Goal: Transaction & Acquisition: Purchase product/service

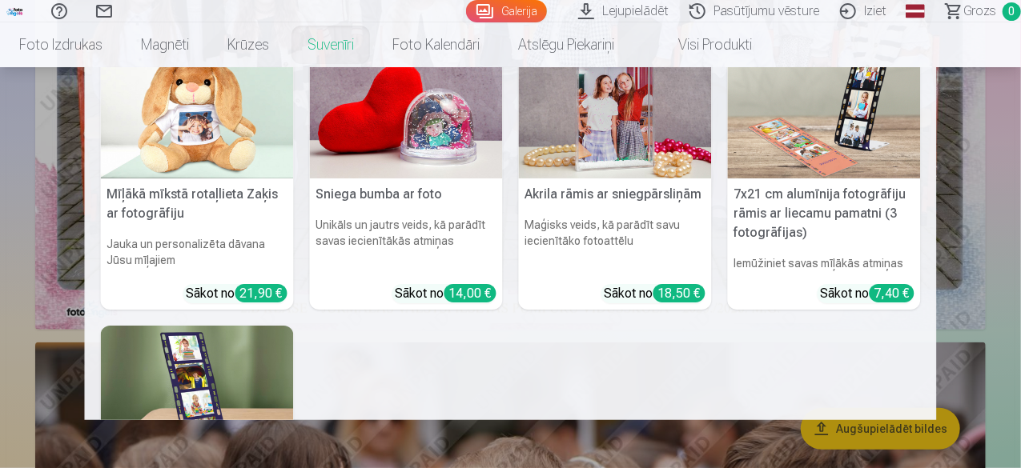
scroll to position [320, 0]
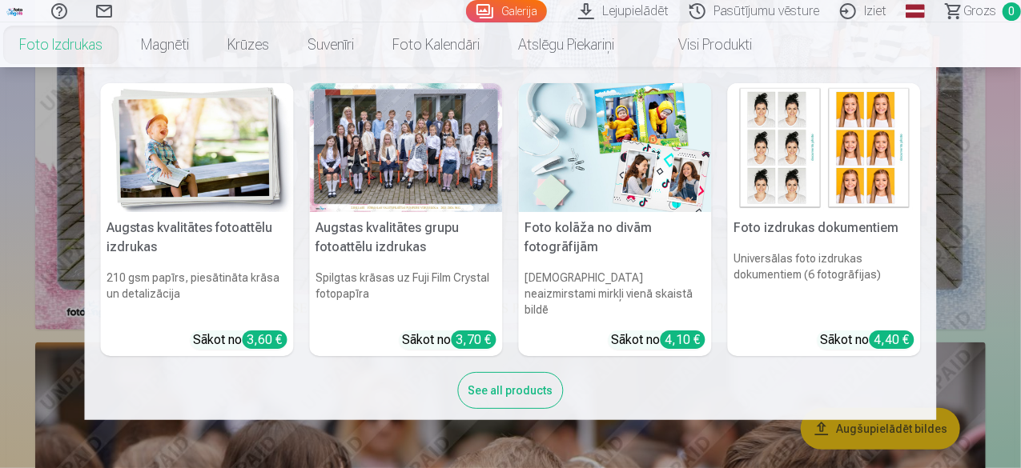
click at [403, 171] on div at bounding box center [406, 147] width 193 height 129
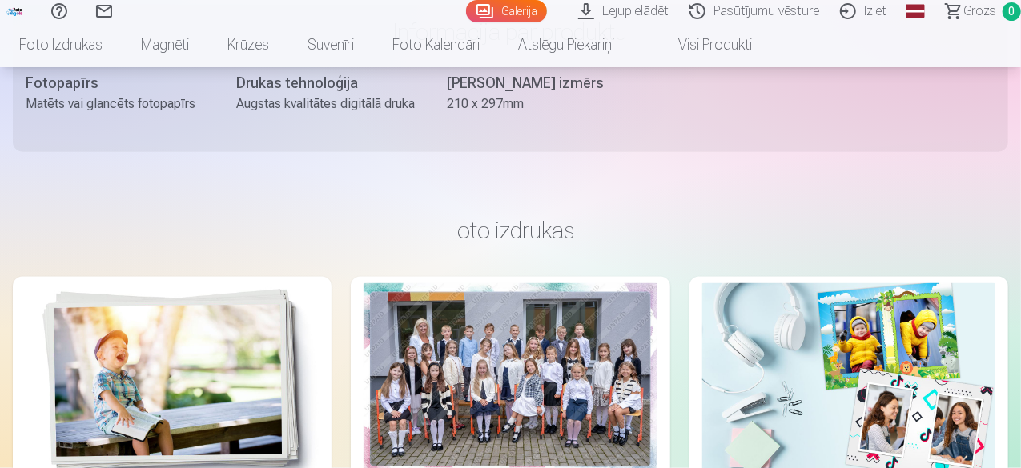
scroll to position [1041, 0]
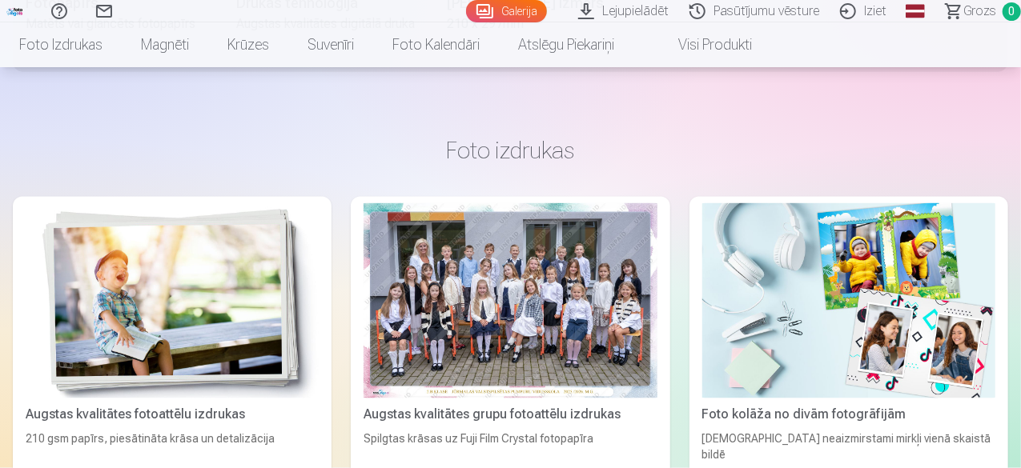
click at [185, 238] on img at bounding box center [172, 300] width 293 height 195
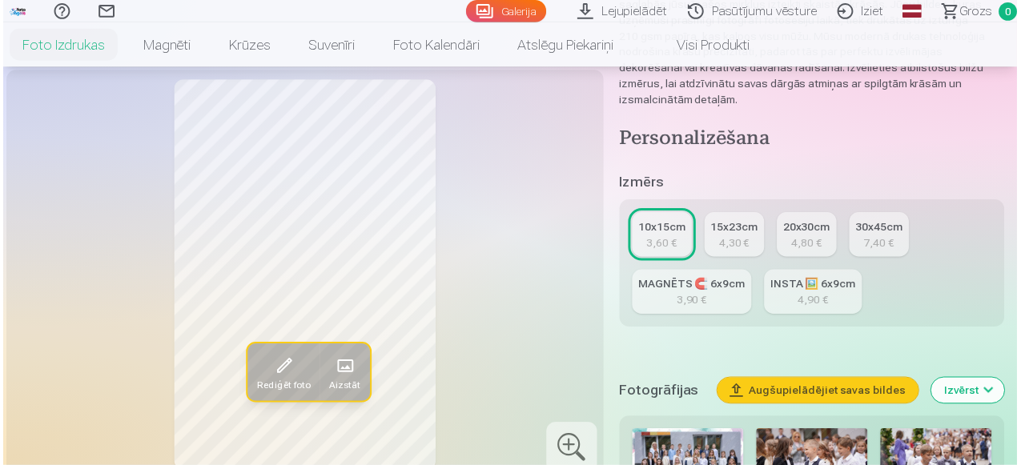
scroll to position [400, 0]
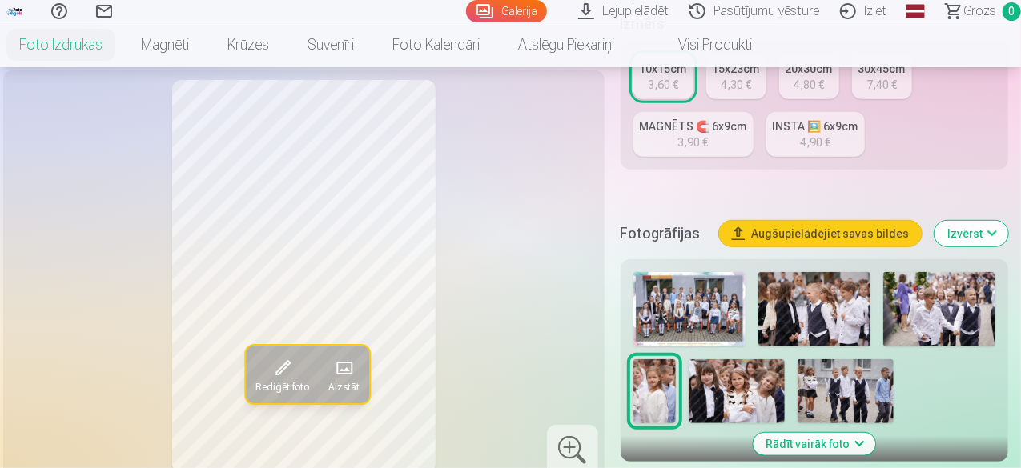
click at [718, 295] on img at bounding box center [689, 309] width 112 height 74
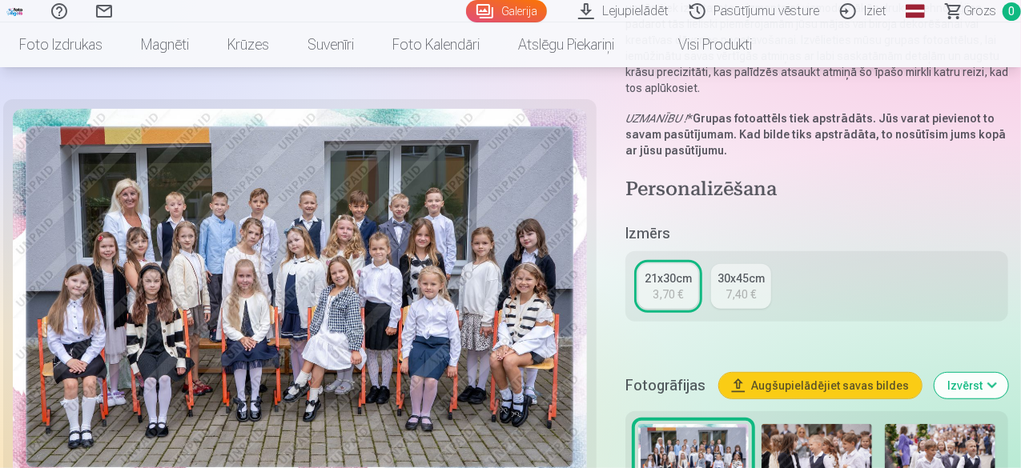
scroll to position [400, 0]
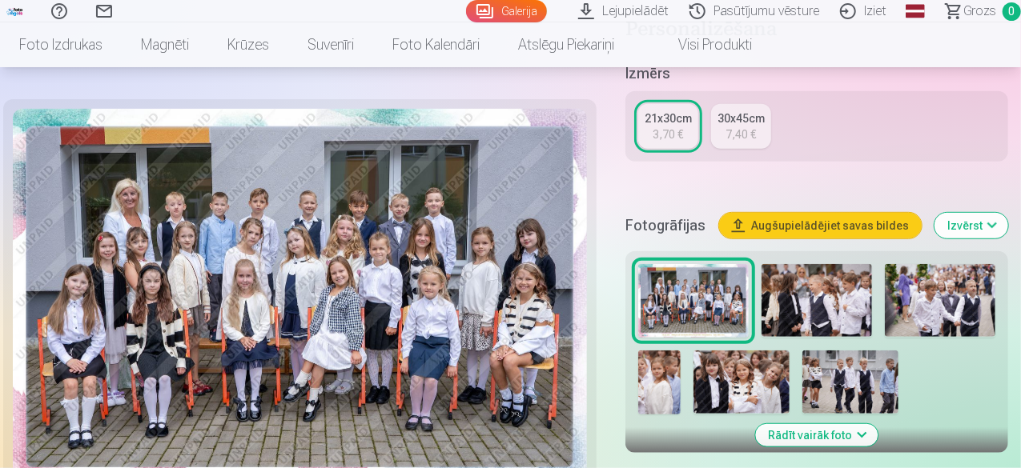
click at [826, 266] on img at bounding box center [816, 301] width 110 height 74
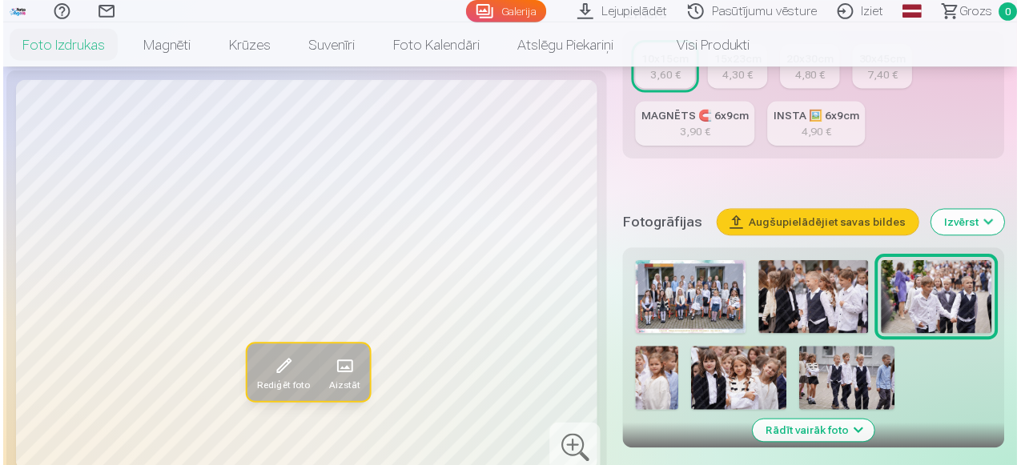
scroll to position [480, 0]
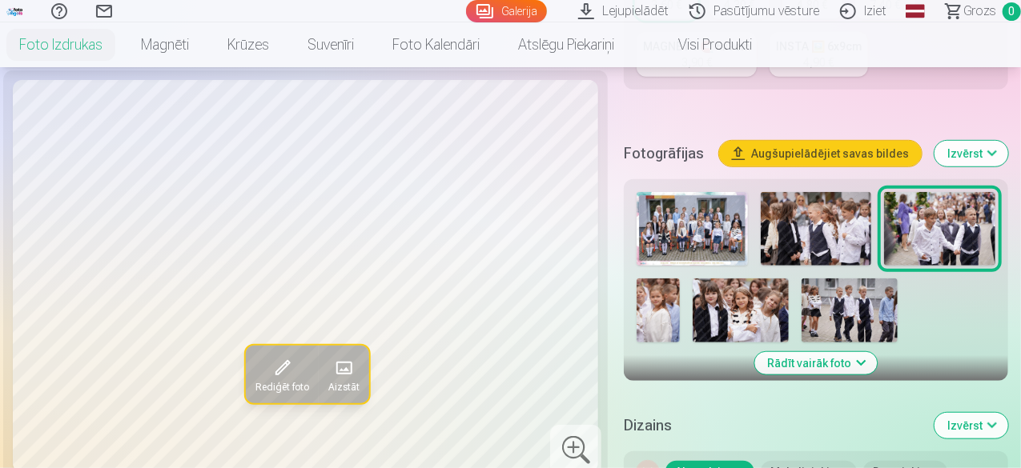
click at [667, 284] on img at bounding box center [657, 311] width 42 height 64
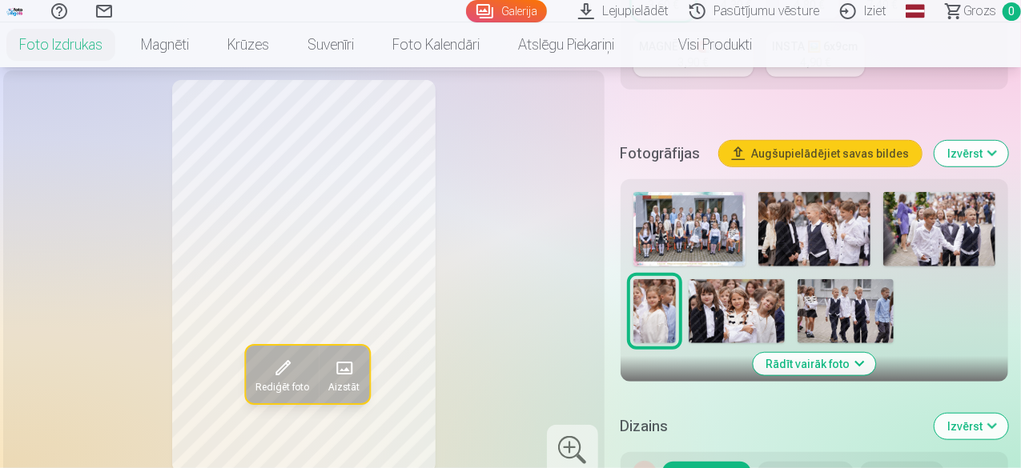
click at [750, 307] on img at bounding box center [736, 311] width 96 height 64
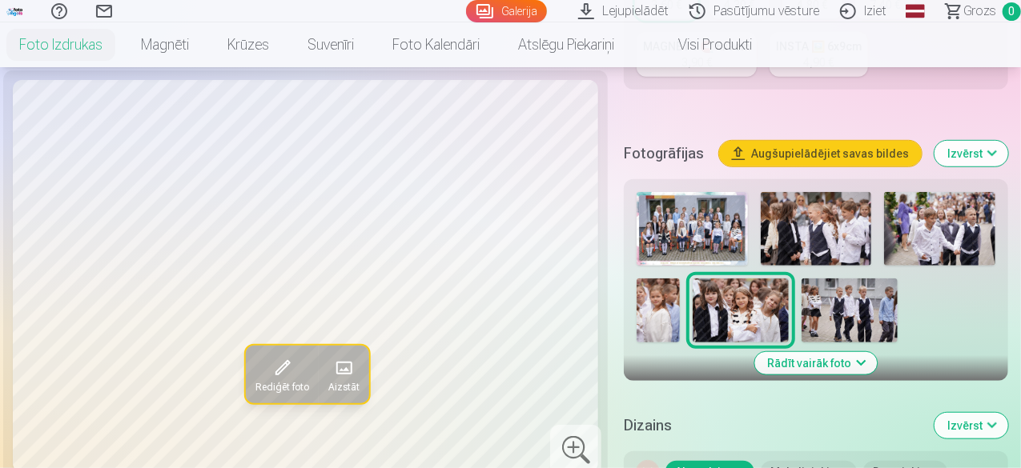
click at [841, 305] on img at bounding box center [849, 311] width 96 height 64
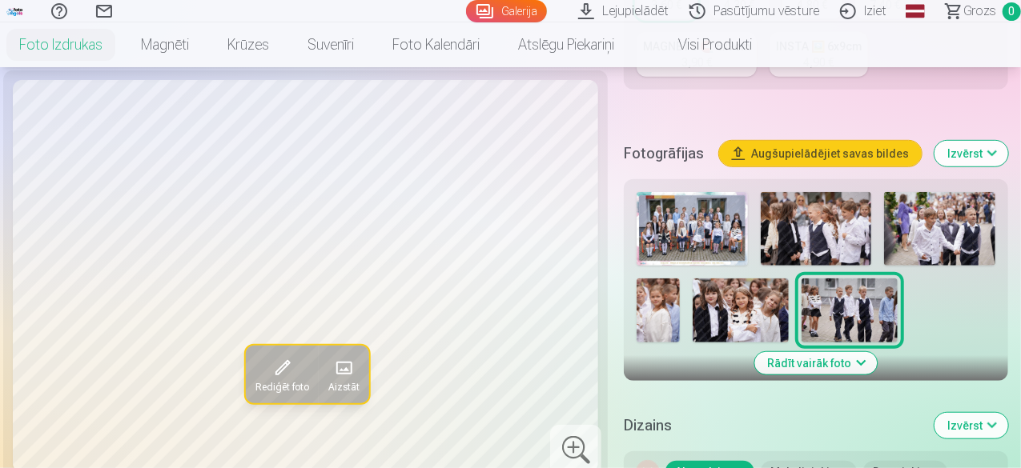
click at [736, 202] on img at bounding box center [691, 229] width 111 height 74
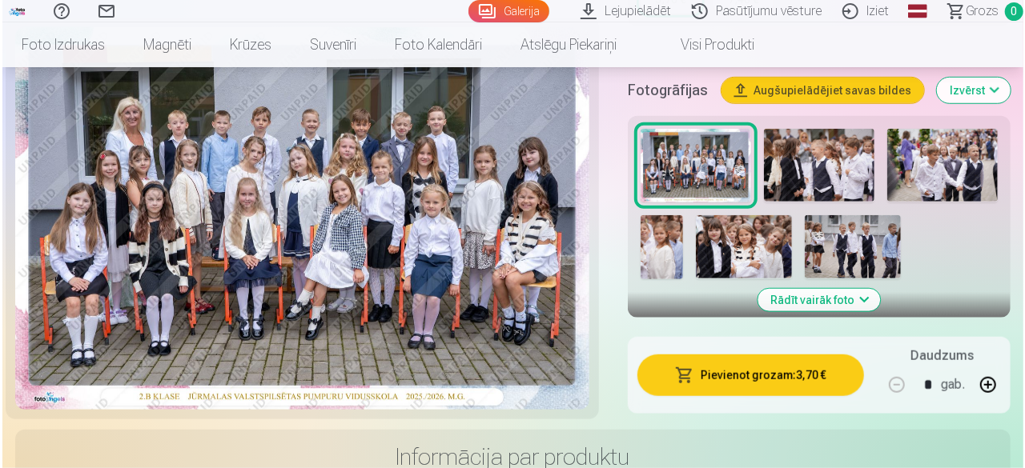
scroll to position [480, 0]
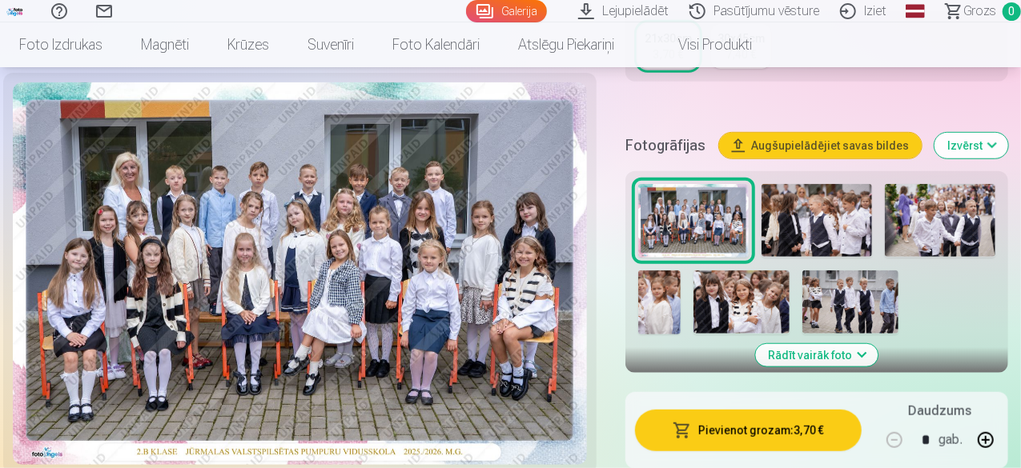
click at [727, 422] on button "Pievienot grozam : 3,70 €" at bounding box center [748, 431] width 227 height 42
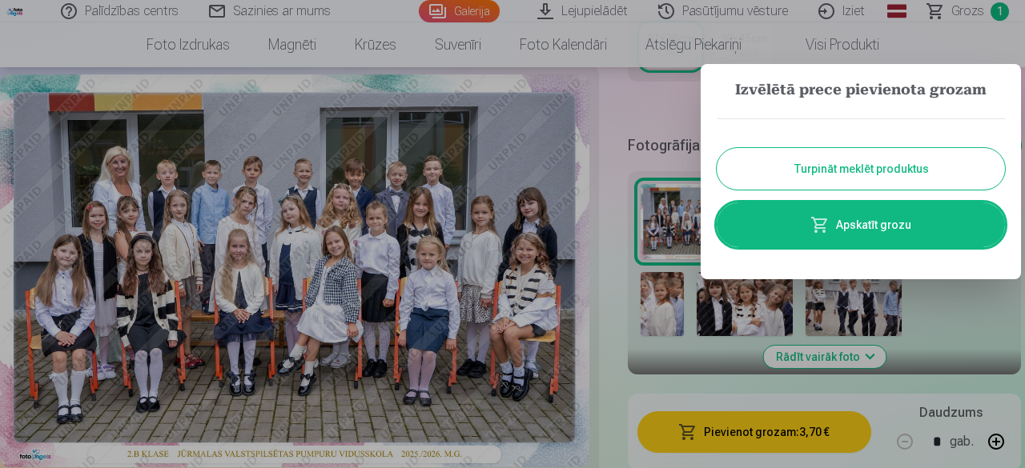
click at [896, 226] on link "Apskatīt grozu" at bounding box center [860, 224] width 288 height 45
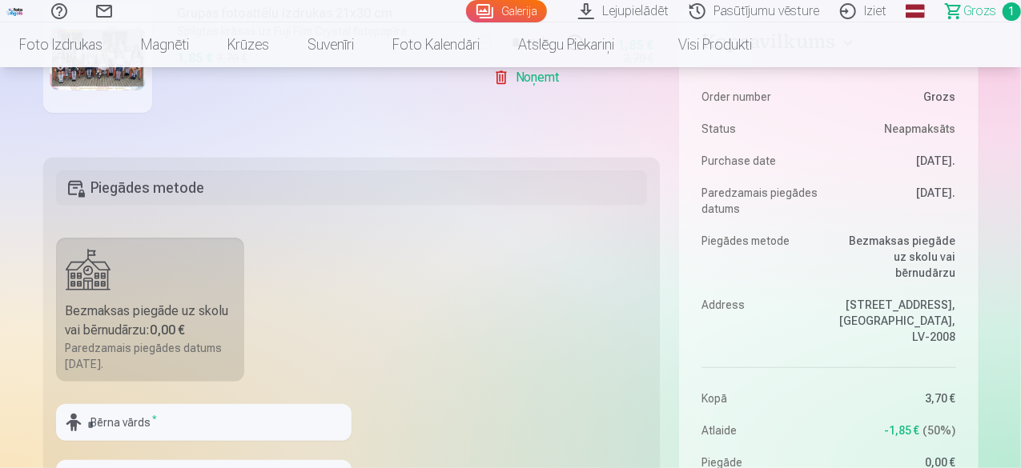
scroll to position [480, 0]
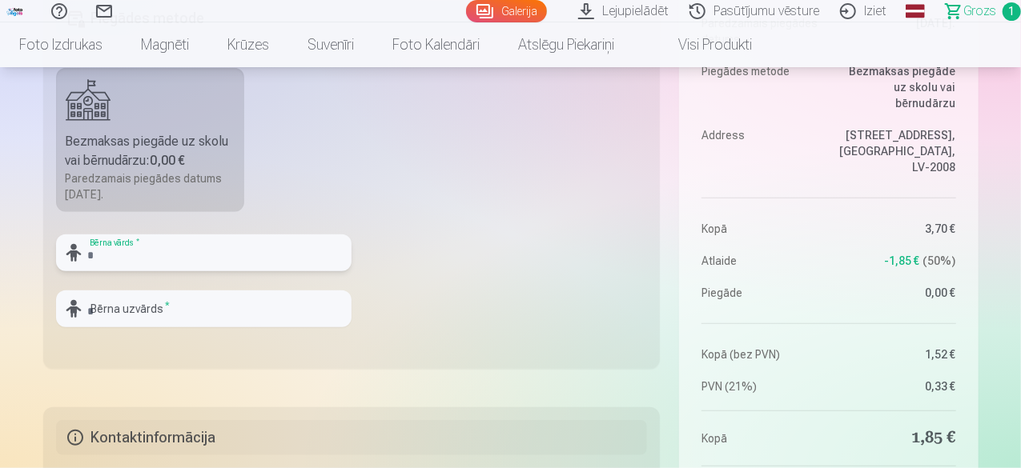
click at [177, 246] on input "text" at bounding box center [203, 253] width 295 height 37
type input "******"
click at [163, 312] on input "text" at bounding box center [203, 309] width 295 height 37
type input "*******"
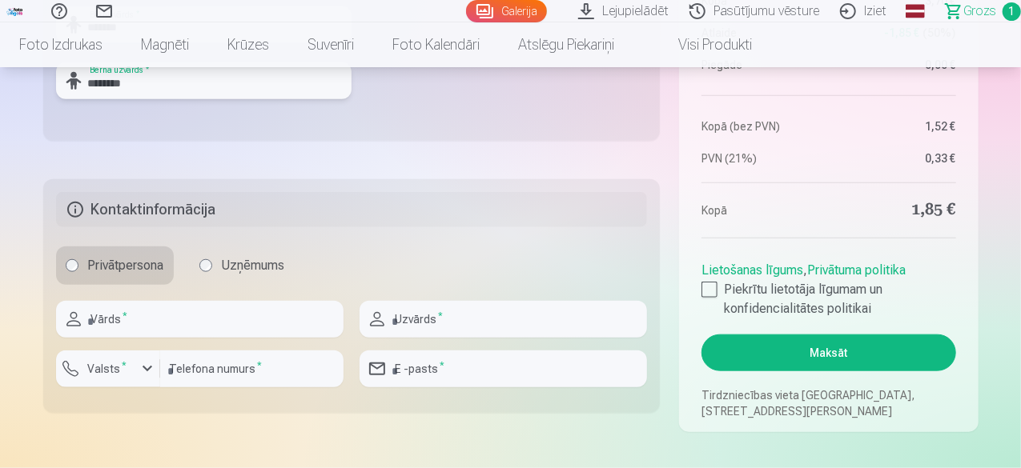
scroll to position [720, 0]
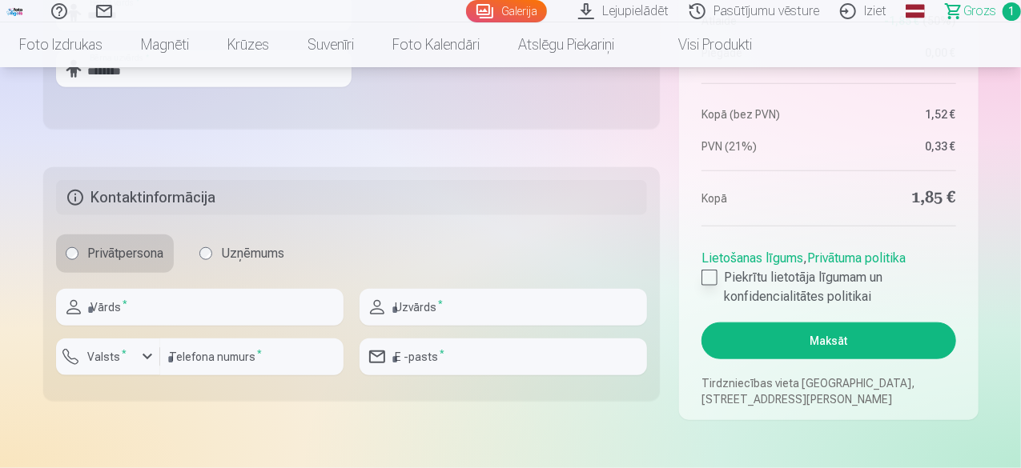
click at [720, 278] on label "Piekrītu lietotāja līgumam un konfidencialitātes politikai" at bounding box center [828, 287] width 254 height 38
click at [812, 341] on button "Maksāt" at bounding box center [828, 341] width 254 height 37
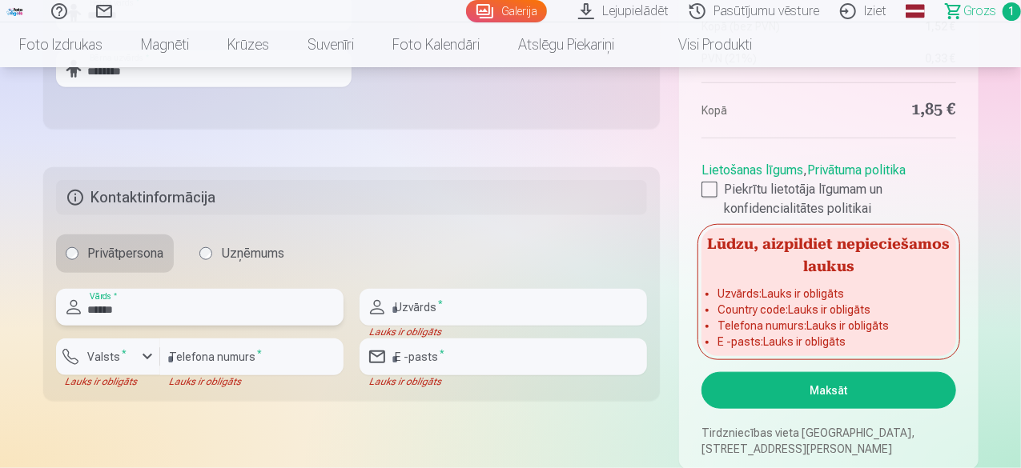
type input "*****"
click at [469, 299] on input "text" at bounding box center [502, 307] width 287 height 37
type input "******"
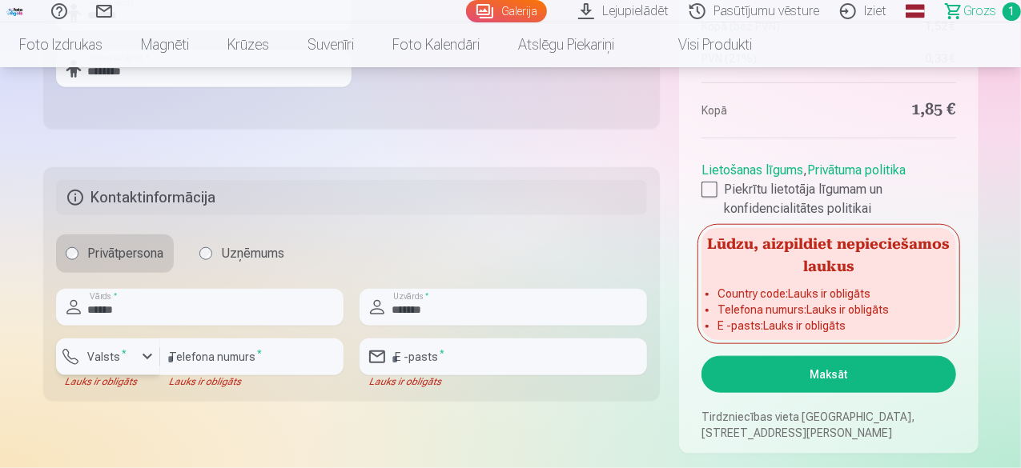
click at [106, 369] on button "Valsts *" at bounding box center [108, 357] width 104 height 37
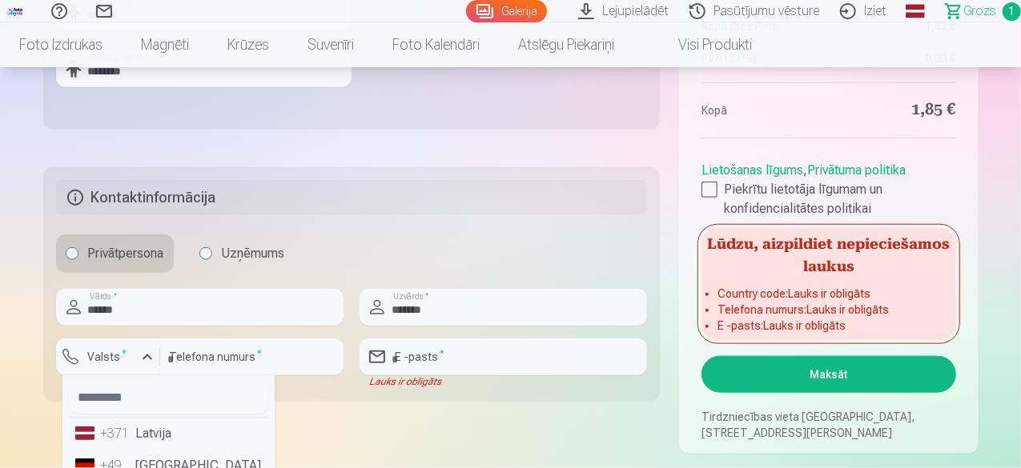
click at [138, 438] on li "+371 Latvija" at bounding box center [168, 434] width 199 height 32
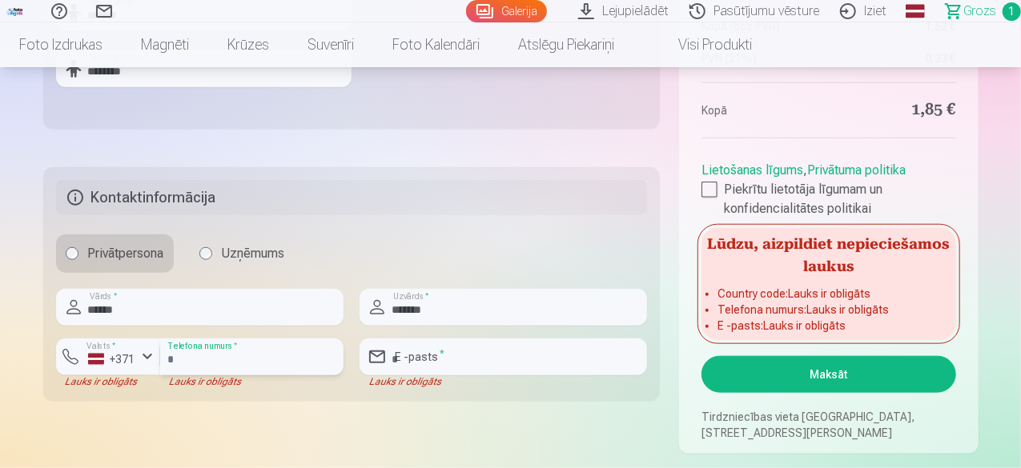
click at [253, 356] on input "number" at bounding box center [251, 357] width 183 height 37
type input "********"
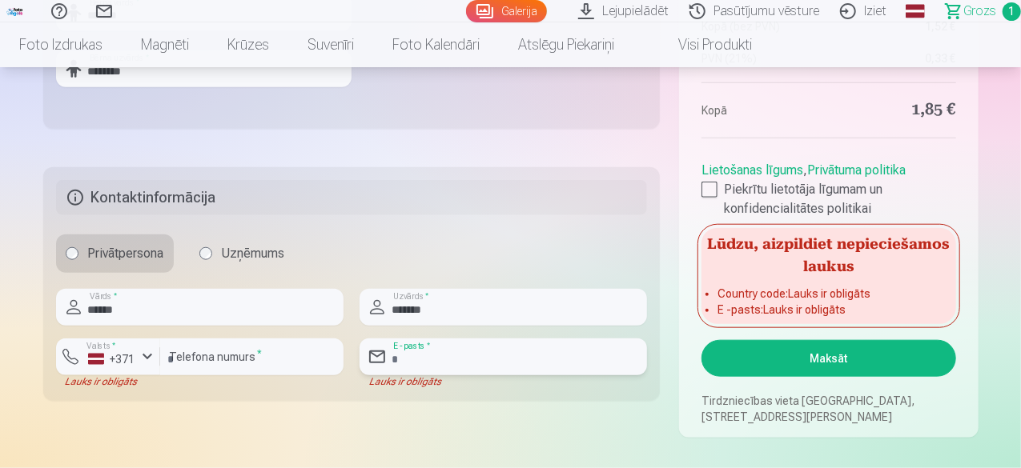
click at [487, 361] on input "email" at bounding box center [502, 357] width 287 height 37
type input "**********"
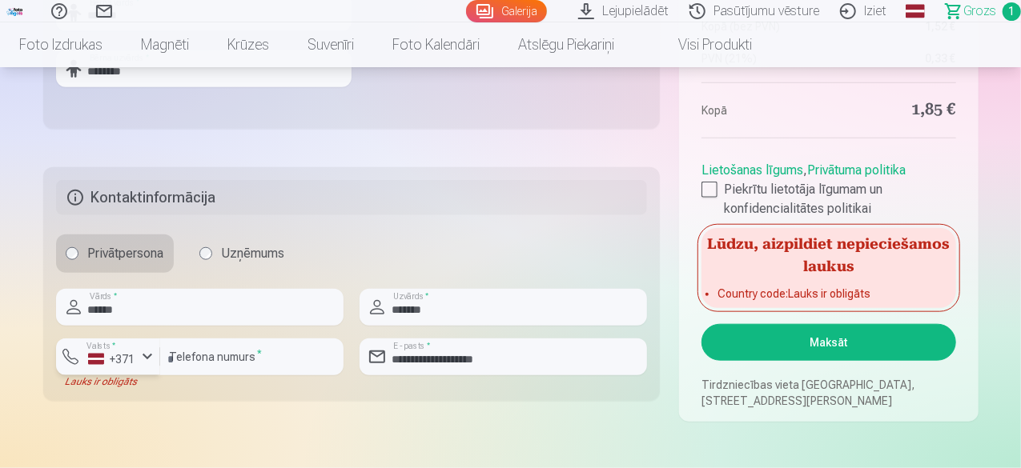
click at [99, 359] on div "+371" at bounding box center [112, 359] width 48 height 16
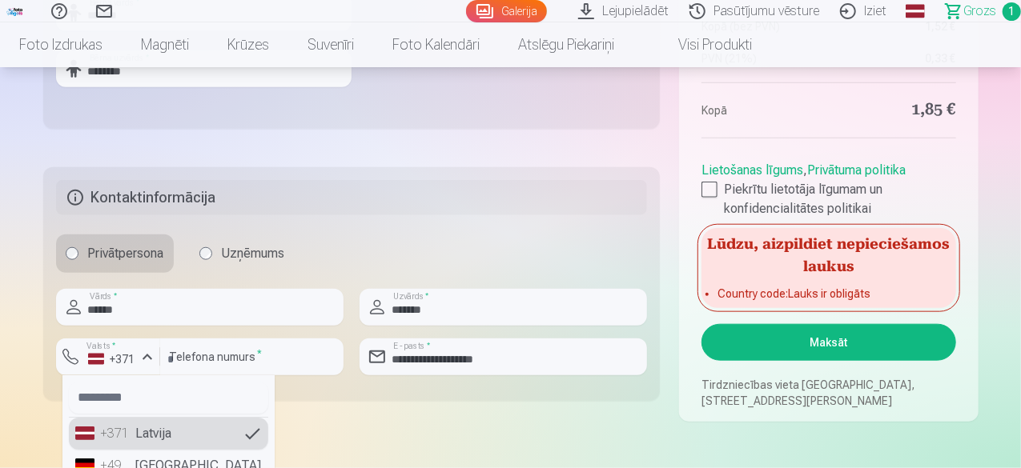
click at [126, 427] on div "+371" at bounding box center [117, 433] width 32 height 19
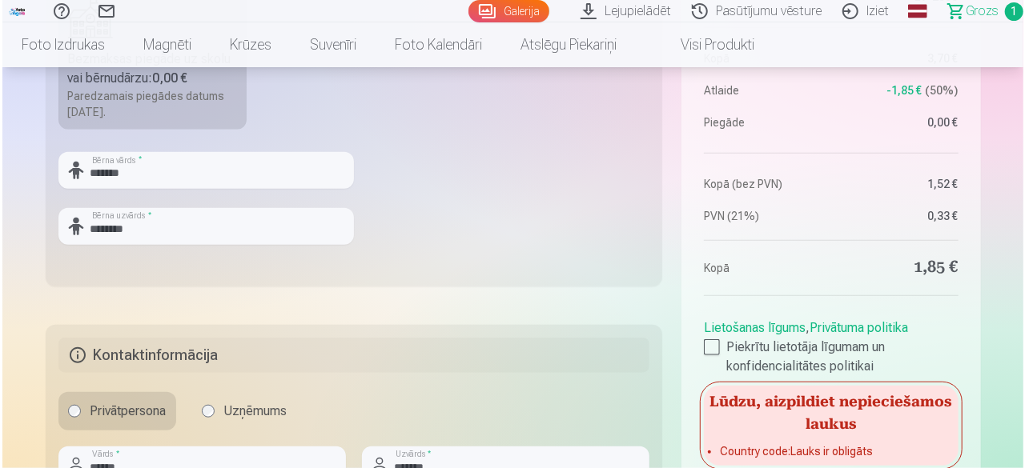
scroll to position [640, 0]
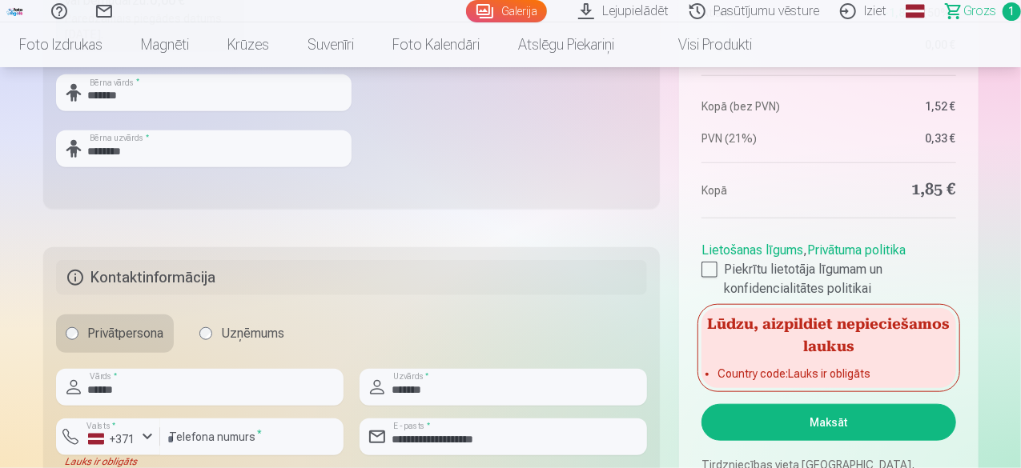
click at [820, 419] on button "Maksāt" at bounding box center [828, 422] width 254 height 37
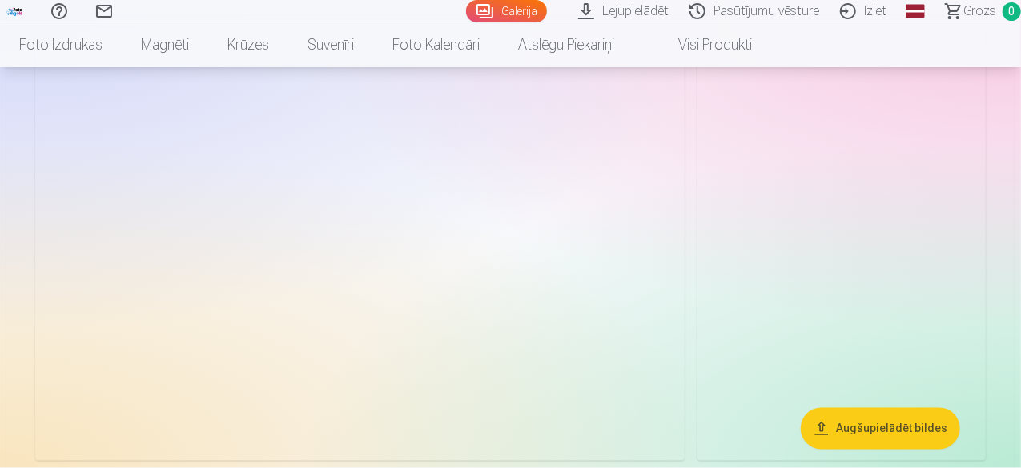
scroll to position [1921, 0]
